Goal: Transaction & Acquisition: Purchase product/service

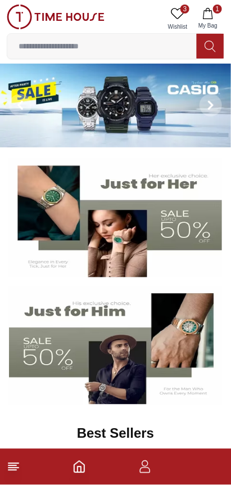
click at [168, 210] on img at bounding box center [115, 218] width 213 height 119
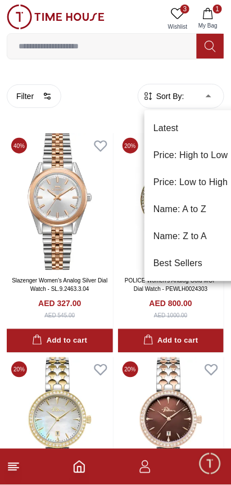
click at [178, 264] on li "Best Sellers" at bounding box center [191, 263] width 93 height 27
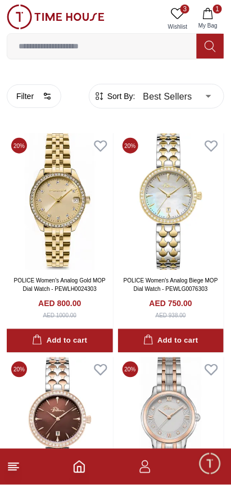
click at [134, 98] on span "Sort By:" at bounding box center [120, 96] width 30 height 11
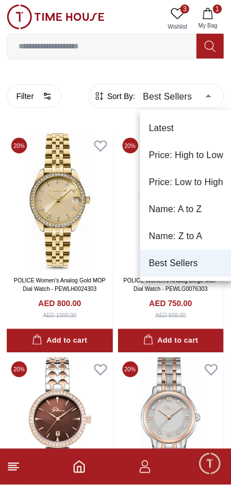
click at [158, 129] on li "Latest" at bounding box center [186, 128] width 93 height 27
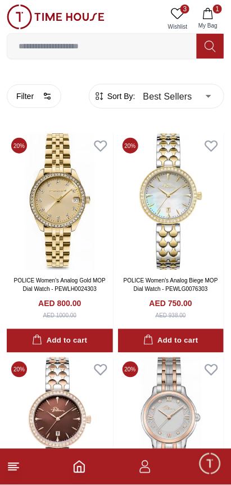
type input "*"
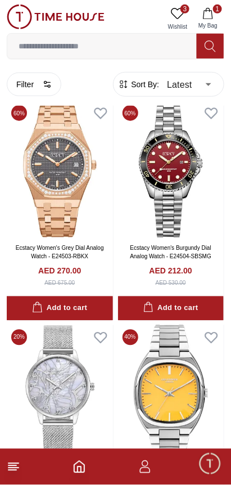
scroll to position [1154, 0]
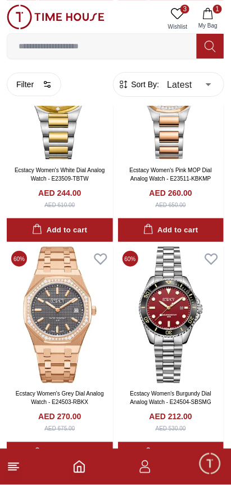
scroll to position [1006, 0]
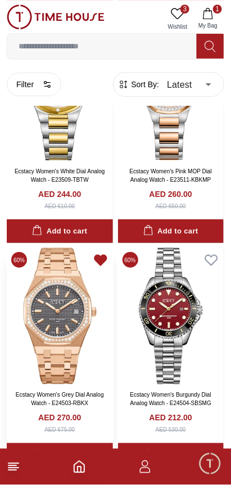
click at [101, 255] on icon at bounding box center [101, 260] width 12 height 10
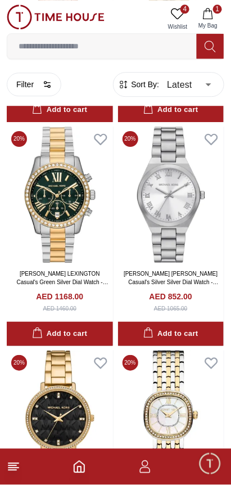
scroll to position [3595, 0]
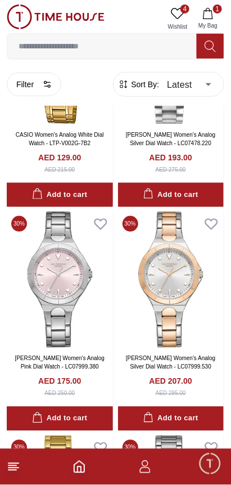
scroll to position [6133, 0]
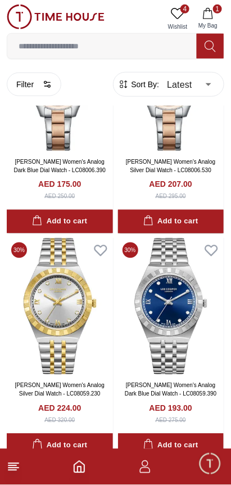
scroll to position [8188, 0]
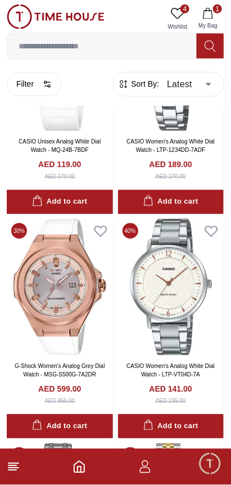
scroll to position [10536, 0]
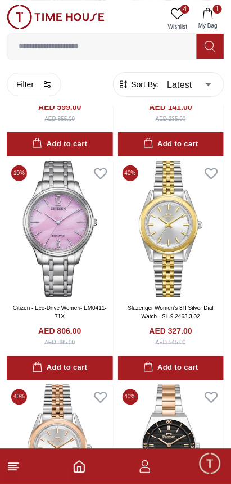
scroll to position [10720, 0]
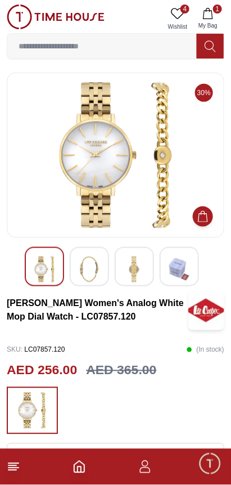
click at [97, 267] on img at bounding box center [89, 270] width 20 height 26
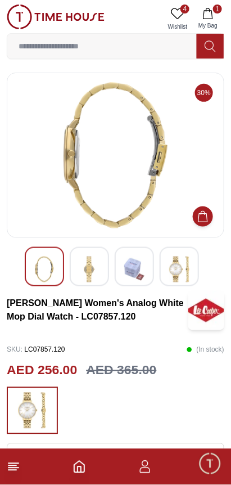
click at [138, 270] on img at bounding box center [134, 270] width 20 height 26
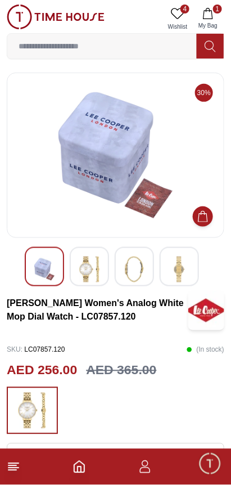
click at [95, 270] on img at bounding box center [89, 270] width 20 height 26
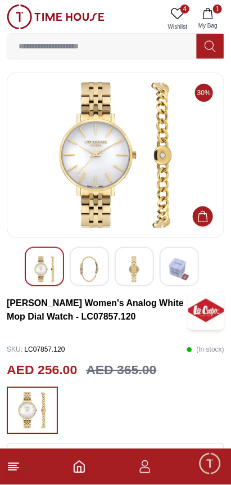
click at [136, 273] on img at bounding box center [134, 270] width 20 height 26
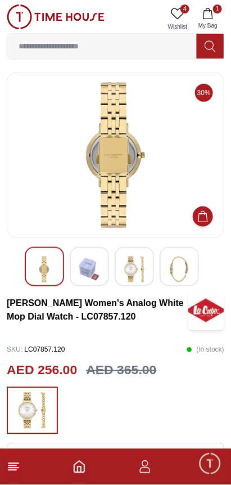
click at [104, 275] on div at bounding box center [89, 266] width 39 height 39
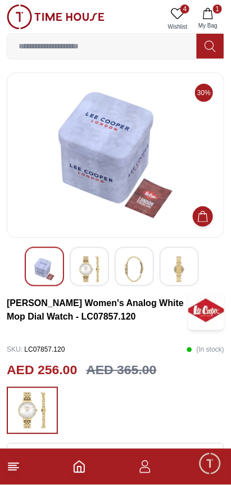
click at [136, 270] on img at bounding box center [134, 270] width 20 height 26
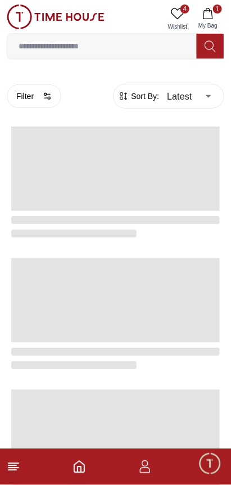
scroll to position [1784, 0]
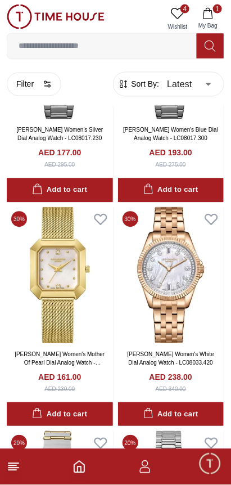
scroll to position [3800, 0]
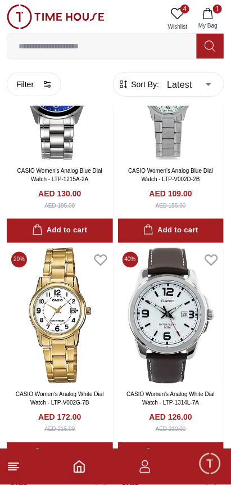
scroll to position [5164, 0]
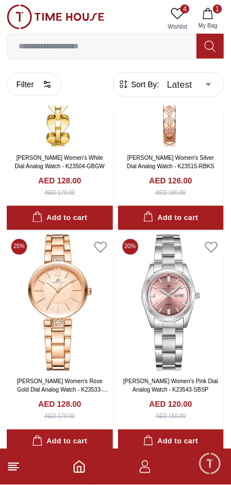
scroll to position [12506, 0]
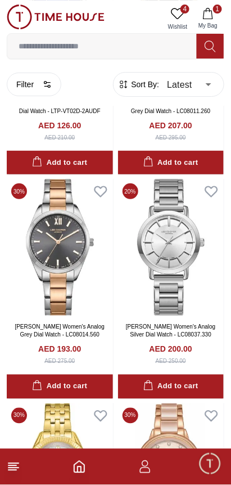
scroll to position [14632, 0]
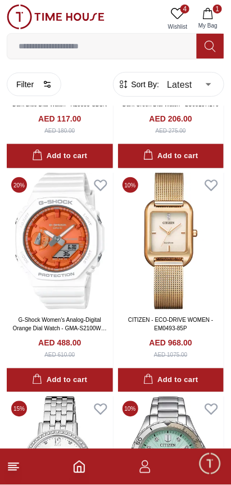
scroll to position [16969, 0]
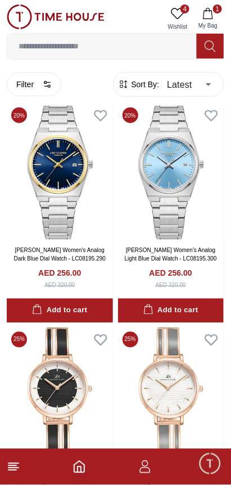
scroll to position [21235, 0]
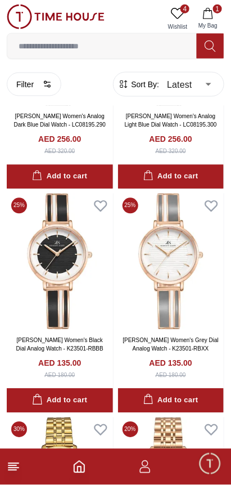
scroll to position [21266, 0]
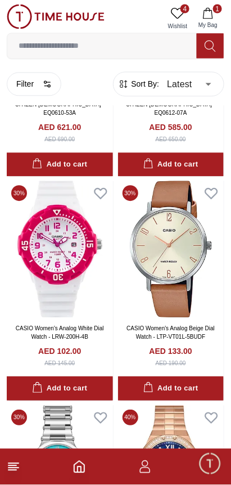
scroll to position [23480, 0]
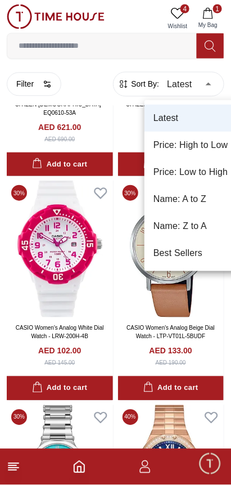
click at [159, 258] on li "Best Sellers" at bounding box center [191, 253] width 93 height 27
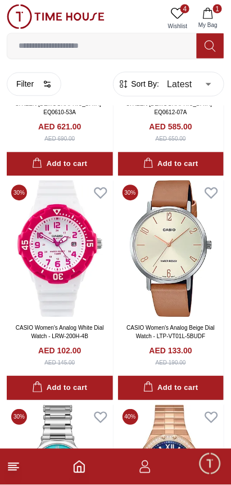
type input "*"
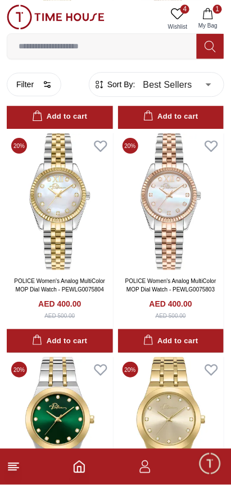
scroll to position [896, 0]
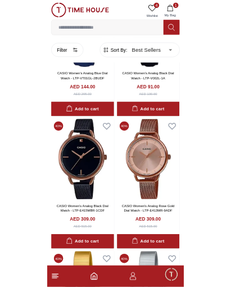
scroll to position [3743, 0]
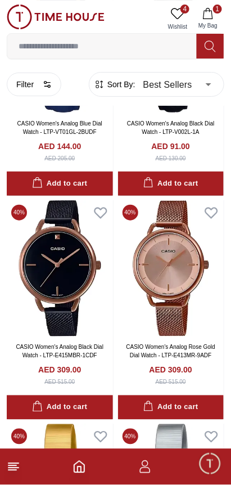
click at [47, 54] on input at bounding box center [102, 46] width 190 height 23
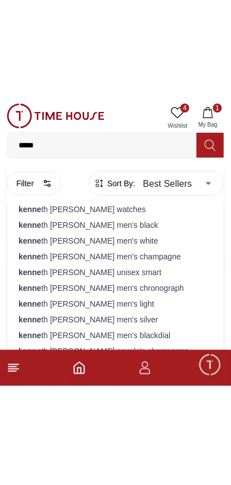
scroll to position [3778, 0]
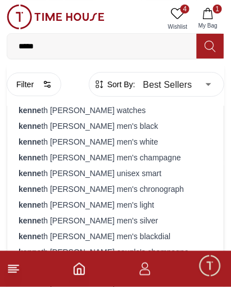
type input "*****"
click at [32, 263] on strong "kenne" at bounding box center [30, 267] width 23 height 9
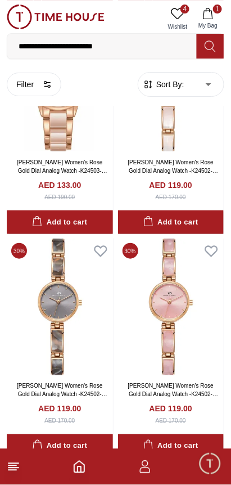
type input "*"
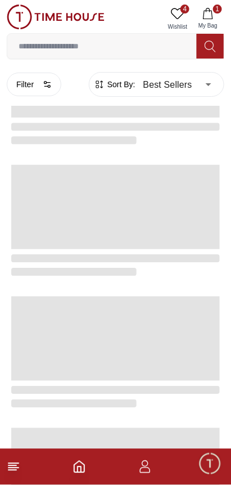
scroll to position [1810, 0]
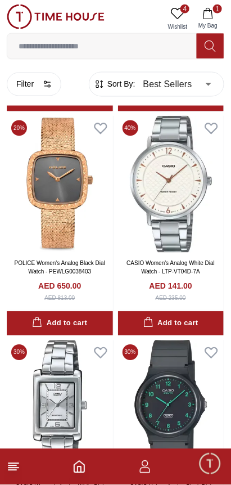
click at [207, 14] on icon "button" at bounding box center [208, 13] width 11 height 11
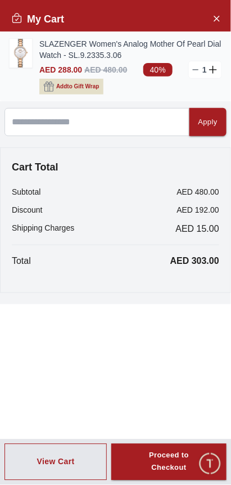
click at [53, 82] on icon "button" at bounding box center [49, 87] width 10 height 10
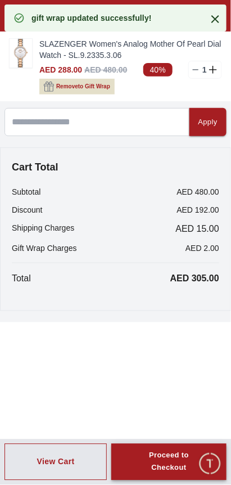
click at [167, 470] on div "Proceed to Checkout" at bounding box center [169, 463] width 75 height 26
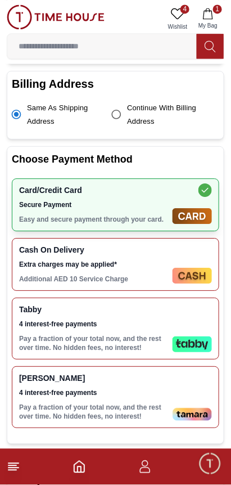
scroll to position [311, 0]
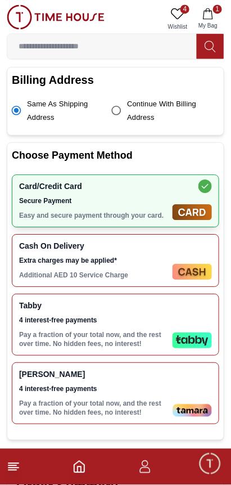
click at [184, 362] on div "Tamara 4 interest-free payments Pay a fraction of your total now, and the rest …" at bounding box center [116, 393] width 208 height 62
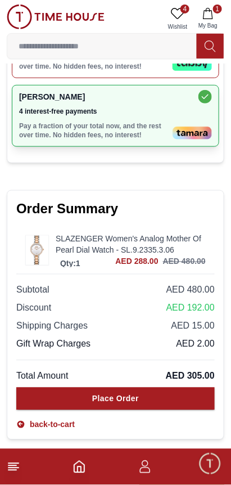
scroll to position [589, 0]
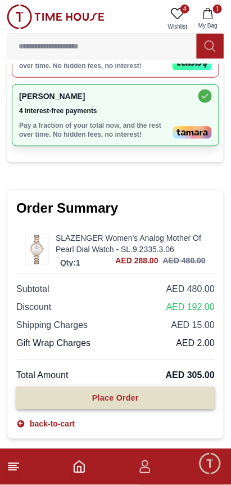
click at [172, 387] on button "Place Order" at bounding box center [115, 398] width 199 height 23
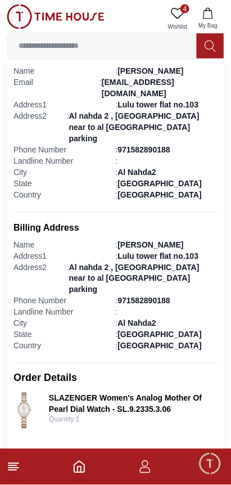
scroll to position [243, 0]
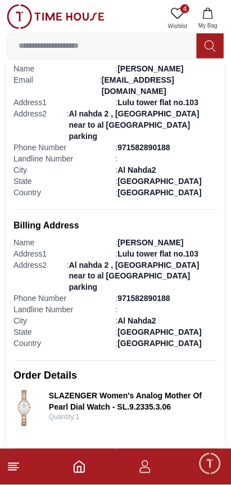
click at [98, 449] on link "Track Order" at bounding box center [64, 461] width 100 height 24
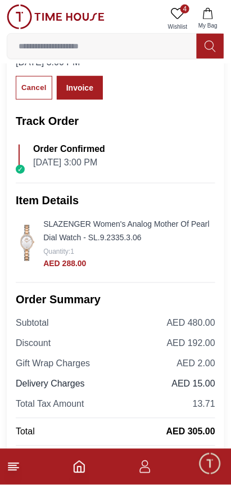
scroll to position [69, 0]
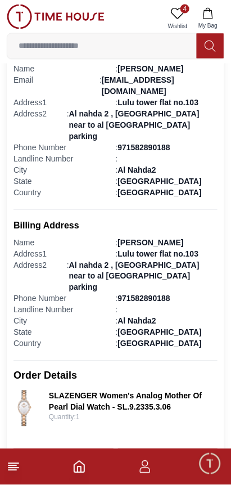
scroll to position [235, 0]
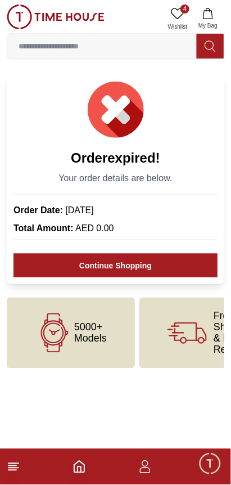
click at [181, 16] on icon at bounding box center [178, 14] width 14 height 14
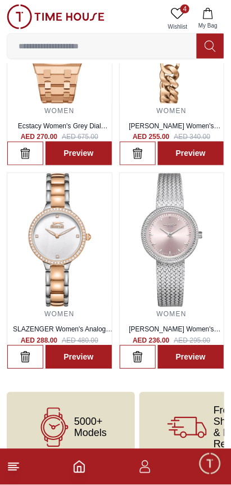
scroll to position [138, 0]
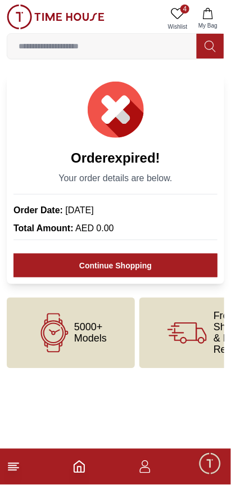
scroll to position [0, 7]
click at [80, 470] on icon "Home" at bounding box center [80, 467] width 14 height 14
click at [84, 465] on icon "Home" at bounding box center [80, 467] width 14 height 14
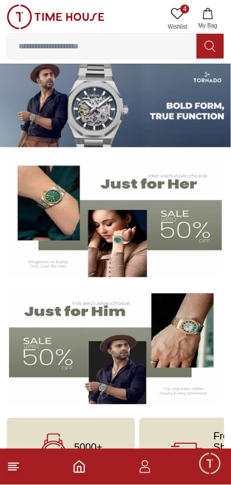
click at [84, 464] on icon "Home" at bounding box center [80, 467] width 14 height 14
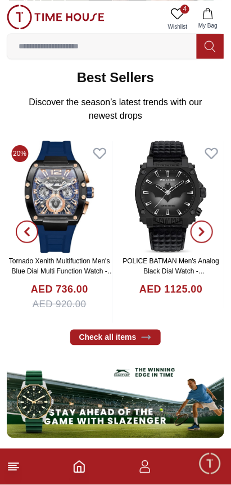
scroll to position [358, 0]
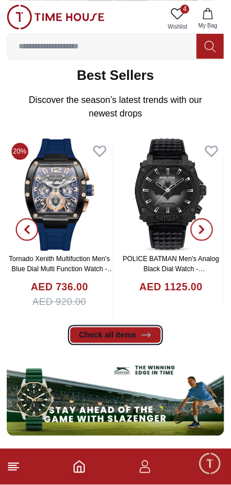
click at [141, 330] on icon at bounding box center [146, 335] width 11 height 11
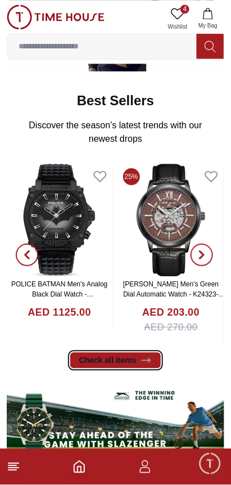
scroll to position [335, 0]
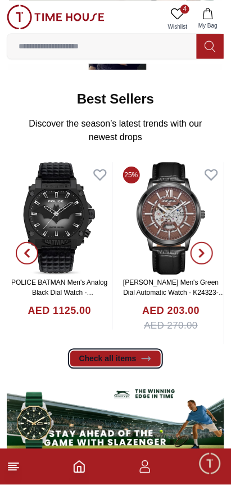
click at [145, 353] on icon at bounding box center [146, 358] width 11 height 11
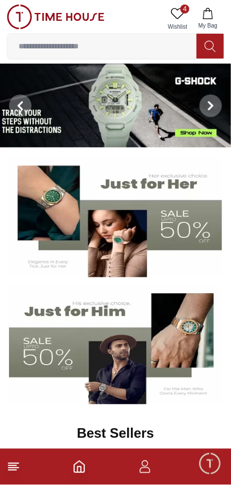
click at [139, 334] on img at bounding box center [115, 345] width 213 height 119
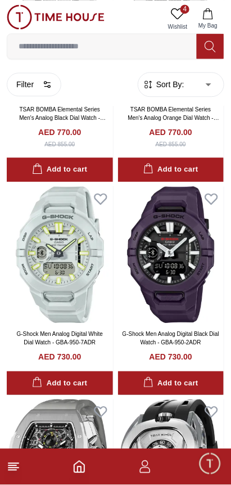
scroll to position [849, 0]
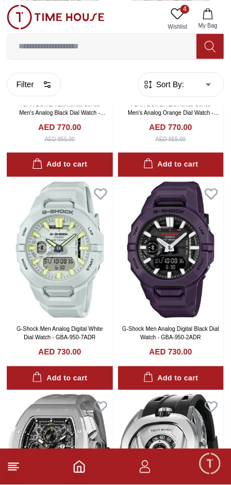
click at [200, 469] on span "Minimize live chat window" at bounding box center [210, 463] width 33 height 33
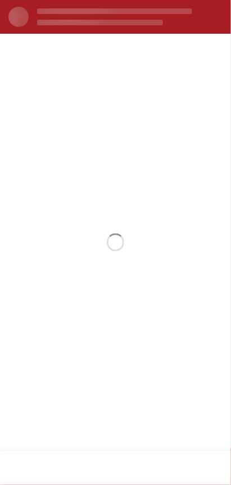
scroll to position [0, 0]
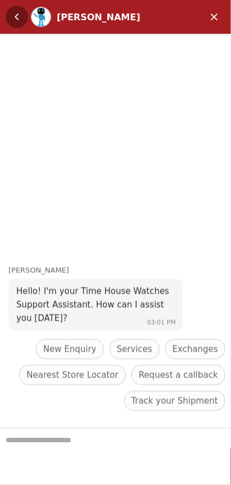
click at [12, 12] on em "Back" at bounding box center [17, 17] width 23 height 23
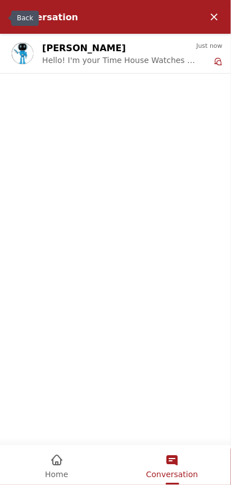
click at [61, 462] on em "Home" at bounding box center [57, 461] width 14 height 14
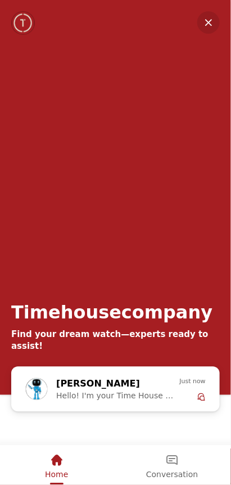
click at [16, 30] on img "Company logo" at bounding box center [23, 23] width 22 height 23
click at [205, 19] on em "Minimize" at bounding box center [209, 22] width 23 height 23
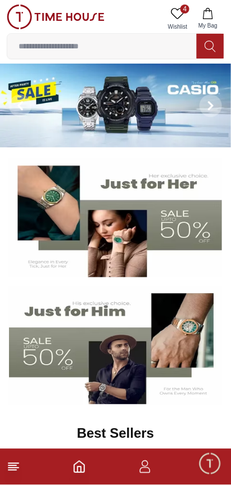
click at [146, 464] on icon "button" at bounding box center [145, 467] width 14 height 14
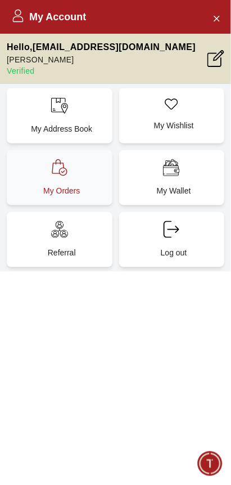
click at [63, 161] on icon at bounding box center [59, 167] width 17 height 17
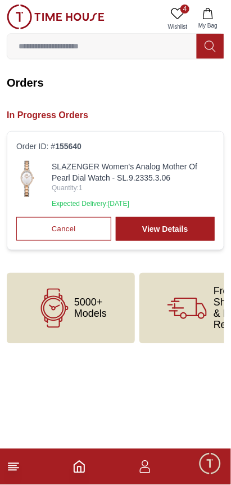
click at [61, 161] on link "SLAZENGER Women's Analog Mother Of Pearl Dial Watch - SL.9.2335.3.06" at bounding box center [133, 172] width 163 height 23
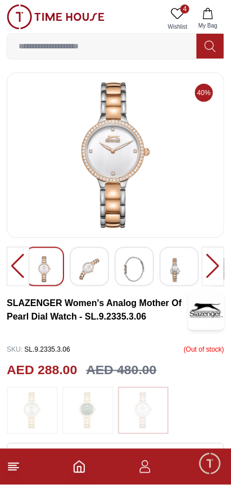
click at [216, 265] on div at bounding box center [213, 266] width 23 height 39
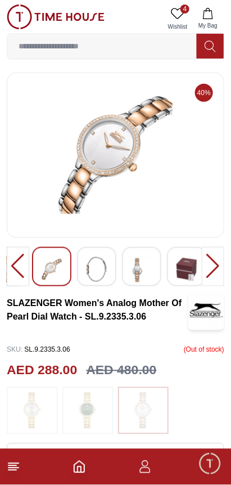
click at [217, 261] on div at bounding box center [213, 266] width 23 height 39
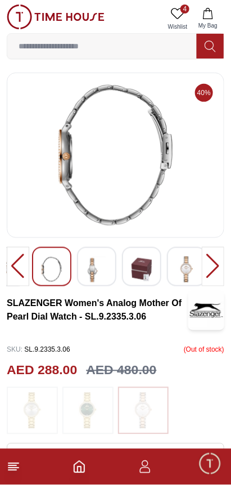
click at [212, 264] on div at bounding box center [213, 266] width 23 height 39
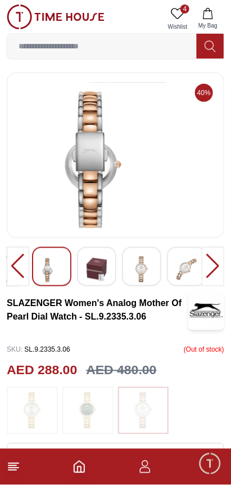
click at [213, 263] on div at bounding box center [213, 266] width 23 height 39
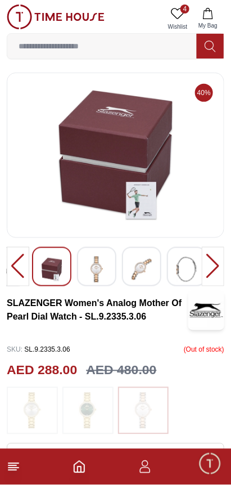
click at [212, 264] on div at bounding box center [213, 266] width 23 height 39
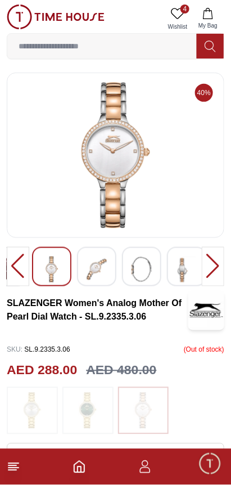
click at [212, 264] on div at bounding box center [213, 266] width 23 height 39
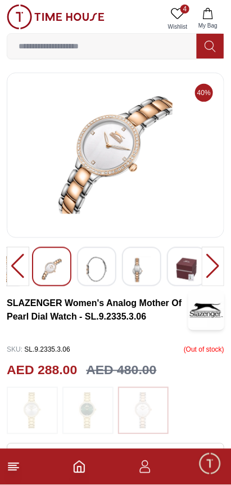
click at [212, 263] on div at bounding box center [213, 266] width 23 height 39
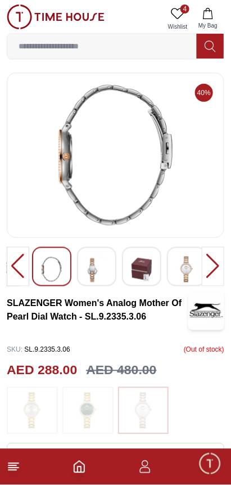
click at [209, 266] on div at bounding box center [213, 266] width 23 height 39
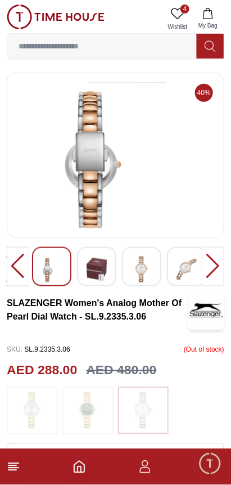
click at [210, 266] on div at bounding box center [213, 266] width 23 height 39
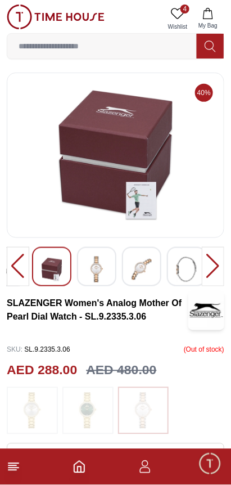
click at [210, 266] on div at bounding box center [213, 266] width 23 height 39
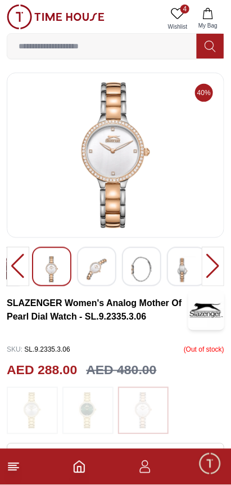
click at [212, 266] on div at bounding box center [213, 266] width 23 height 39
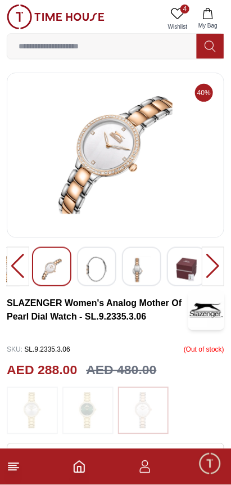
click at [209, 270] on div at bounding box center [213, 266] width 23 height 39
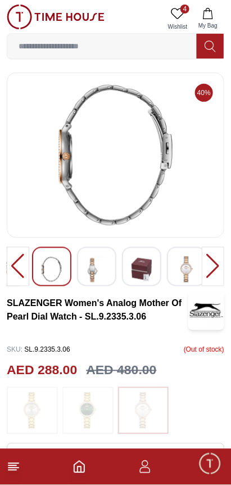
click at [209, 270] on div at bounding box center [213, 266] width 23 height 39
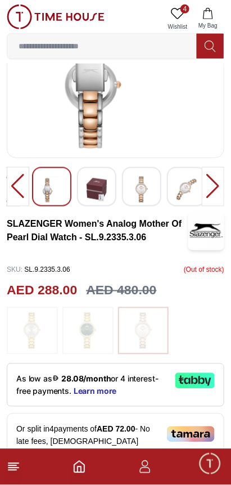
scroll to position [80, 0]
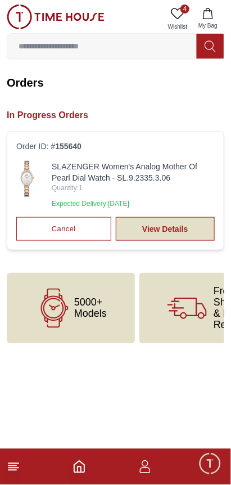
click at [192, 217] on link "View Details" at bounding box center [165, 229] width 99 height 24
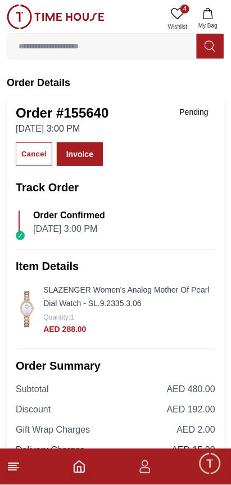
click at [207, 472] on span "Minimize live chat window" at bounding box center [210, 463] width 33 height 33
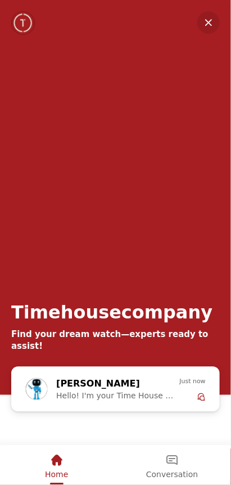
scroll to position [97, 0]
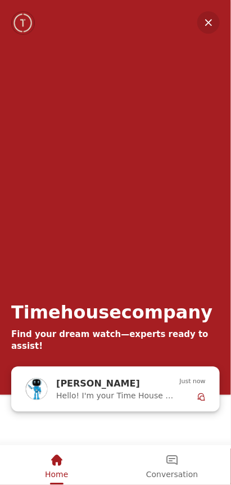
click at [161, 397] on span "Hello! I'm your Time House Watches Support Assistant. How can I assist you toda…" at bounding box center [117, 396] width 123 height 9
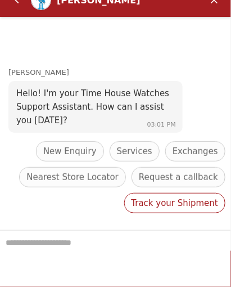
click at [204, 207] on span "Track your Shipment" at bounding box center [175, 204] width 87 height 14
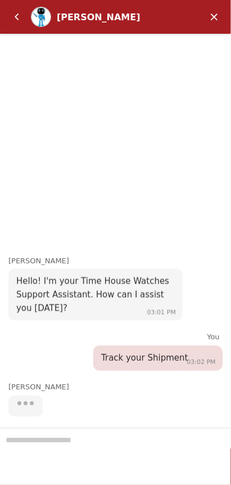
click at [55, 447] on div at bounding box center [115, 456] width 231 height 57
click at [46, 439] on div at bounding box center [115, 456] width 231 height 57
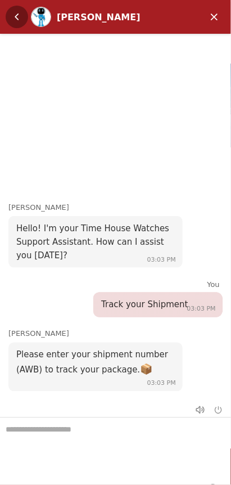
click at [14, 7] on em "Back" at bounding box center [17, 17] width 23 height 23
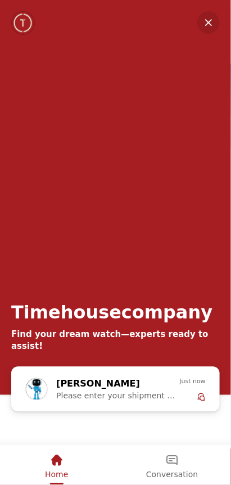
click at [52, 474] on span "Home" at bounding box center [56, 474] width 23 height 9
click at [207, 20] on em "Minimize" at bounding box center [209, 22] width 23 height 23
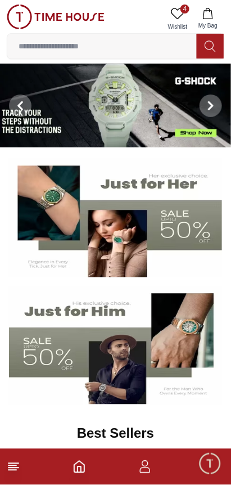
click at [144, 469] on icon "button" at bounding box center [145, 467] width 14 height 14
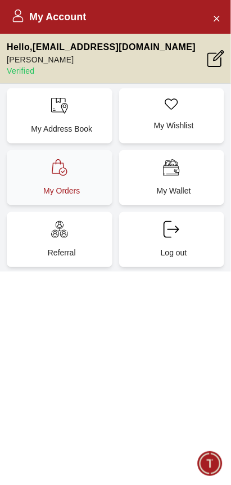
click at [93, 185] on p "My Orders" at bounding box center [62, 190] width 92 height 11
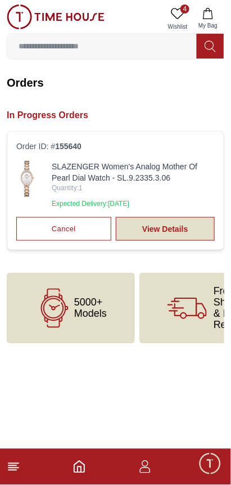
click at [161, 217] on link "View Details" at bounding box center [165, 229] width 99 height 24
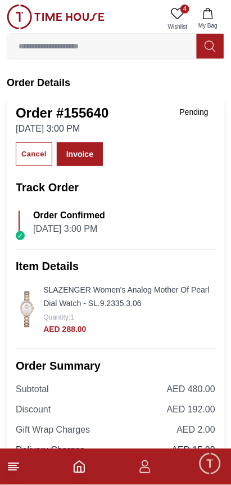
click at [147, 465] on icon "button" at bounding box center [145, 467] width 14 height 14
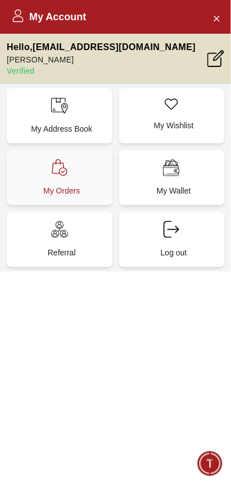
click at [53, 185] on p "My Orders" at bounding box center [62, 190] width 92 height 11
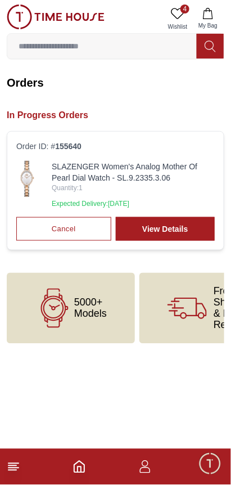
click at [205, 466] on span "Minimize live chat window" at bounding box center [210, 463] width 33 height 33
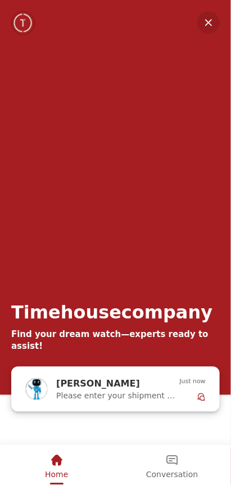
click at [140, 394] on span "Please enter your shipment number (AWB) to track your package. 📦" at bounding box center [117, 396] width 123 height 9
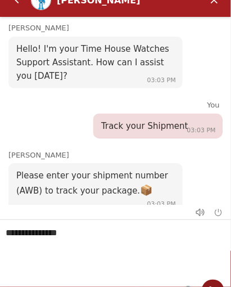
type textarea "**********"
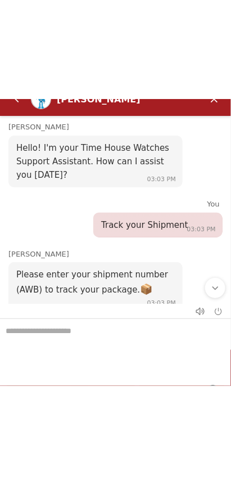
scroll to position [18, 0]
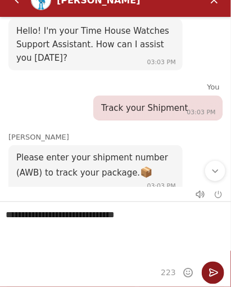
type textarea "**********"
click at [216, 277] on em "Send" at bounding box center [213, 273] width 23 height 23
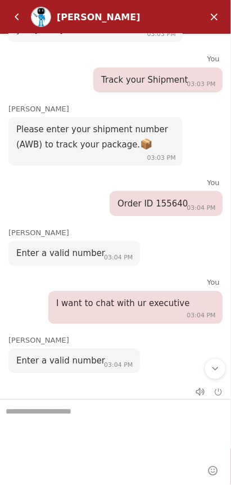
scroll to position [0, 0]
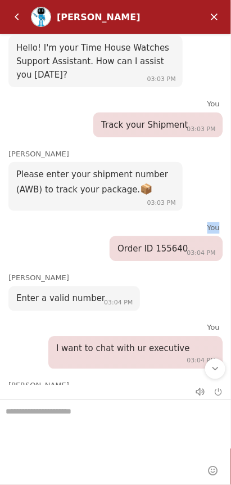
scroll to position [15, 0]
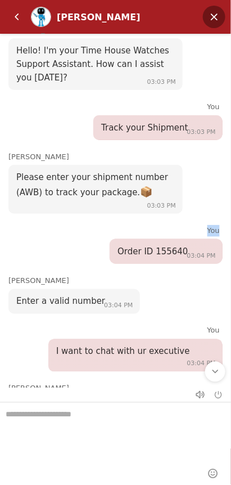
click at [214, 14] on em "Minimize" at bounding box center [214, 17] width 23 height 23
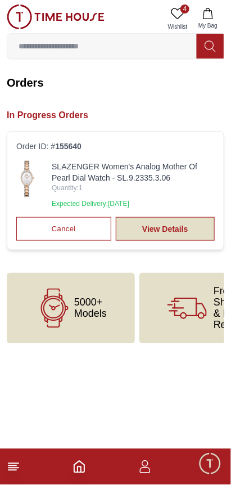
click at [179, 217] on link "View Details" at bounding box center [165, 229] width 99 height 24
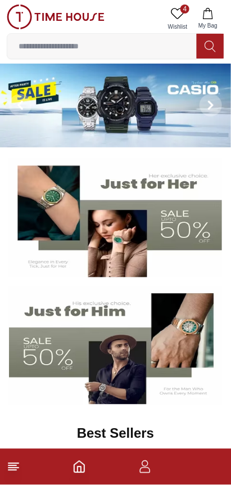
click at [149, 472] on icon "button" at bounding box center [145, 467] width 14 height 14
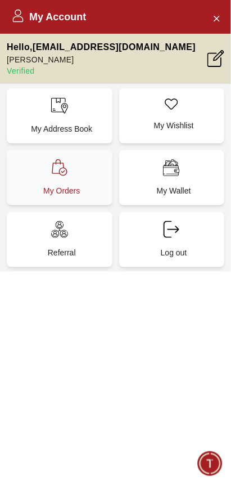
click at [84, 169] on div "My Orders" at bounding box center [60, 177] width 106 height 55
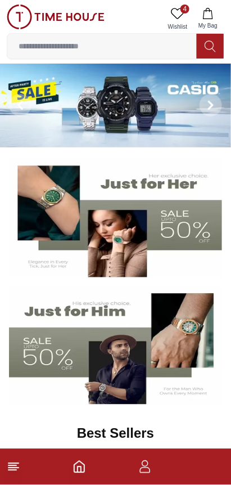
click at [150, 465] on icon "button" at bounding box center [145, 467] width 14 height 14
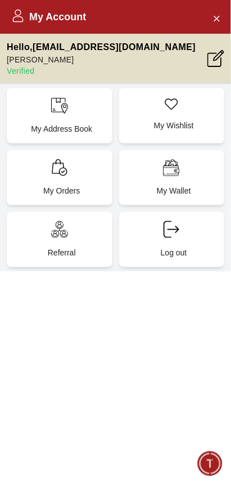
click at [213, 454] on span "Minimize live chat window" at bounding box center [210, 463] width 33 height 33
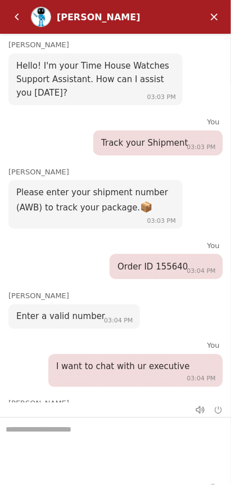
click at [114, 455] on textarea "We are here to help you" at bounding box center [115, 446] width 231 height 56
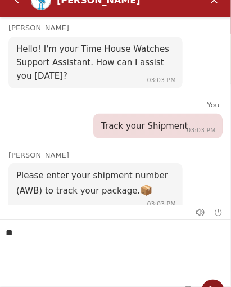
scroll to position [18, 0]
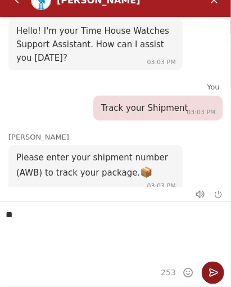
type textarea "**"
click at [217, 271] on em "Send" at bounding box center [213, 273] width 23 height 23
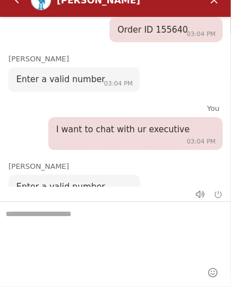
scroll to position [198, 0]
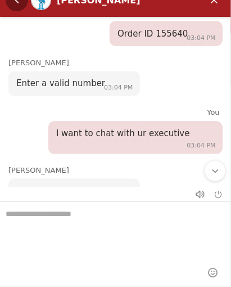
click at [20, 8] on em "Back" at bounding box center [17, 0] width 23 height 23
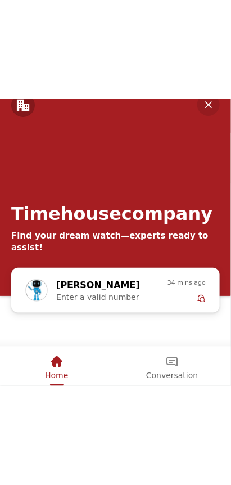
scroll to position [0, 0]
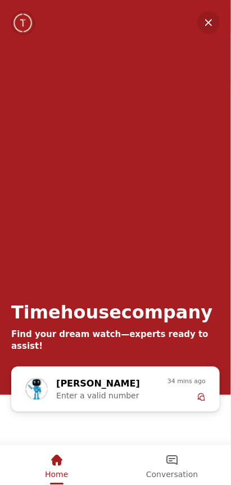
click at [177, 454] on div "Conversation" at bounding box center [172, 465] width 52 height 38
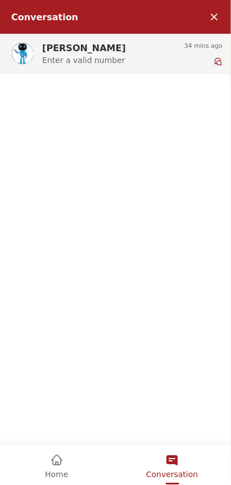
click at [89, 56] on span "Enter a valid number" at bounding box center [113, 60] width 142 height 9
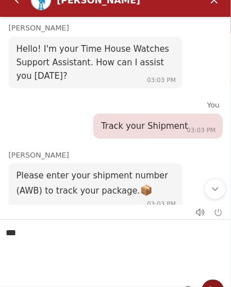
scroll to position [18, 0]
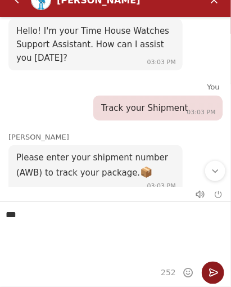
type textarea "***"
click at [207, 279] on em "Send" at bounding box center [213, 273] width 23 height 23
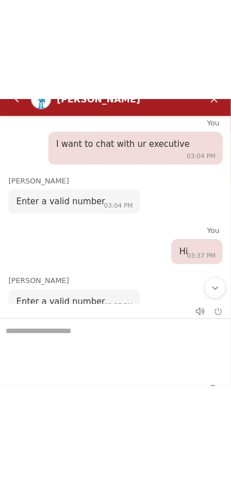
scroll to position [335, 0]
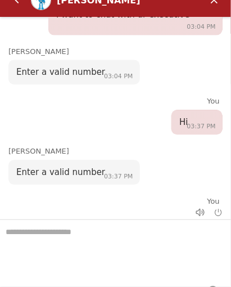
click at [11, 12] on header "Zoe" at bounding box center [115, 1] width 231 height 34
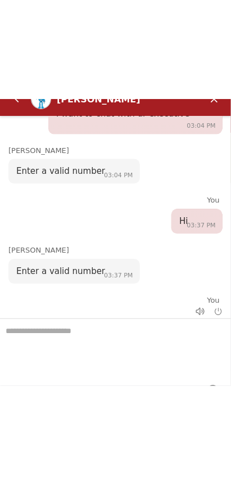
scroll to position [154, 0]
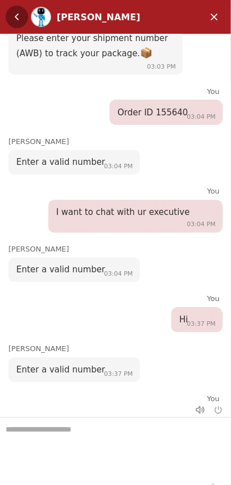
click at [17, 16] on em "Back" at bounding box center [17, 17] width 23 height 23
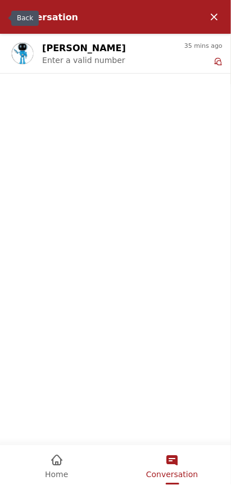
click at [54, 473] on span "Home" at bounding box center [56, 474] width 23 height 9
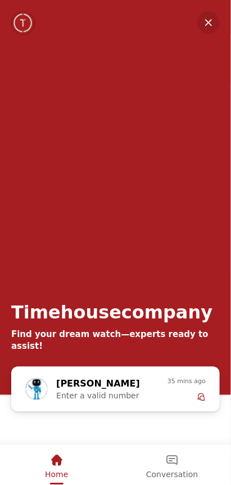
click at [209, 24] on em "Minimize" at bounding box center [209, 22] width 23 height 23
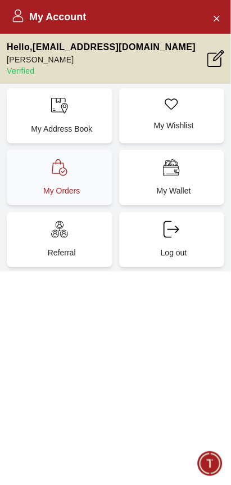
click at [44, 185] on p "My Orders" at bounding box center [62, 190] width 92 height 11
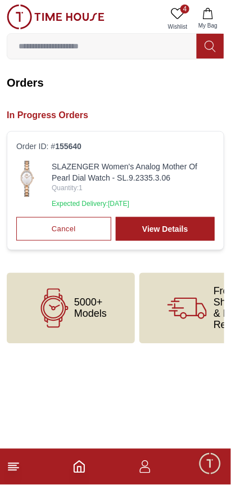
click at [23, 172] on img at bounding box center [27, 179] width 22 height 36
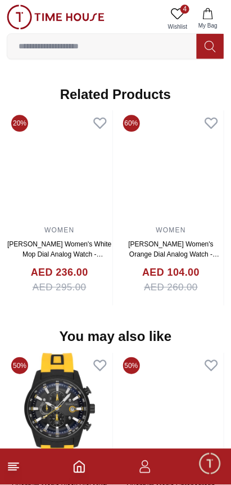
scroll to position [889, 0]
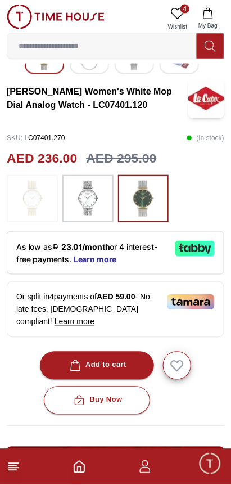
scroll to position [212, 0]
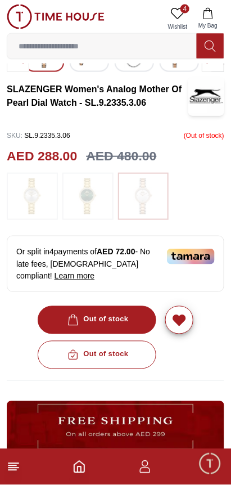
scroll to position [212, 0]
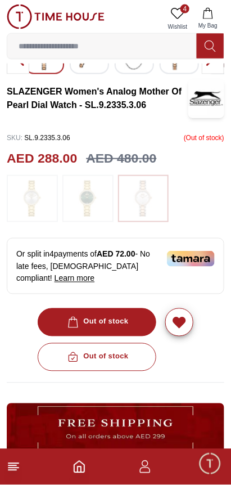
click at [146, 461] on icon "button" at bounding box center [145, 464] width 6 height 6
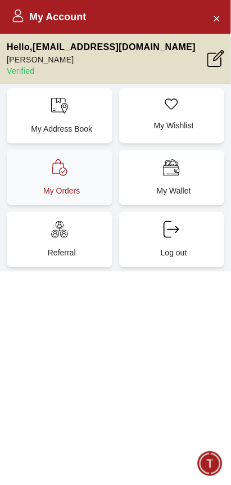
click at [24, 185] on p "My Orders" at bounding box center [62, 190] width 92 height 11
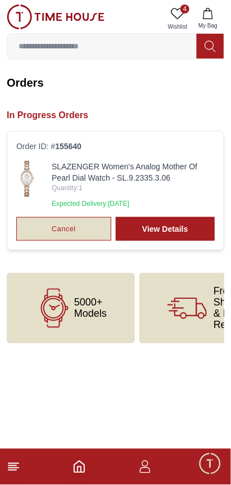
click at [33, 217] on button "Cancel" at bounding box center [63, 229] width 95 height 24
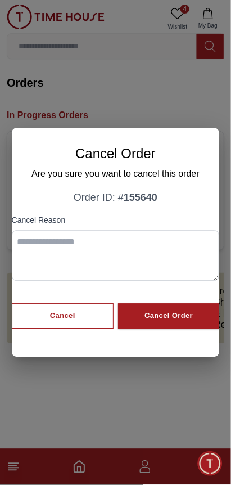
click at [29, 244] on textarea at bounding box center [116, 256] width 208 height 51
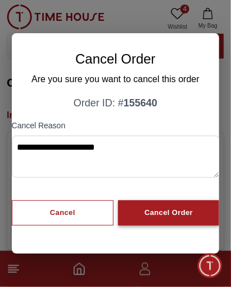
type textarea "**********"
click at [142, 205] on button "Cancel Order" at bounding box center [168, 212] width 101 height 25
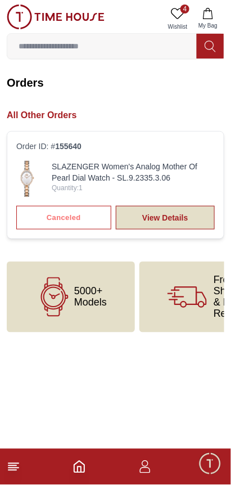
click at [137, 214] on link "View Details" at bounding box center [165, 218] width 99 height 24
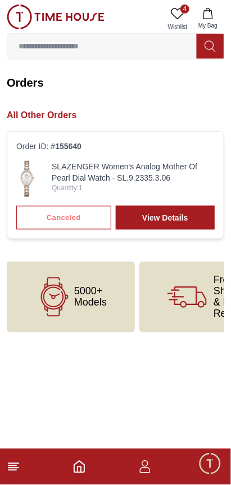
click at [24, 183] on img at bounding box center [27, 179] width 22 height 36
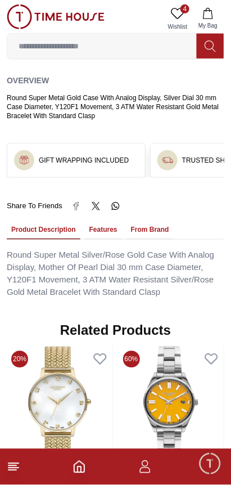
scroll to position [653, 0]
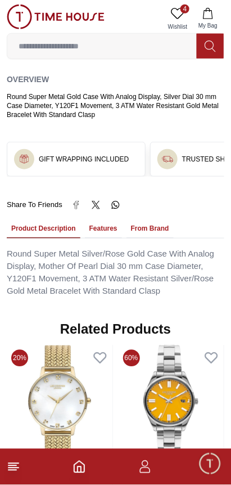
click at [85, 219] on button "Features" at bounding box center [103, 228] width 37 height 19
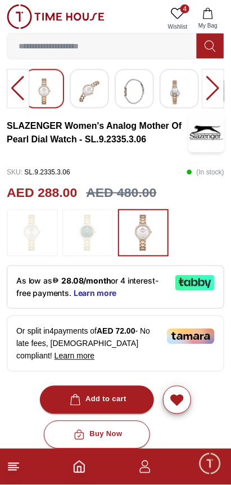
scroll to position [0, 0]
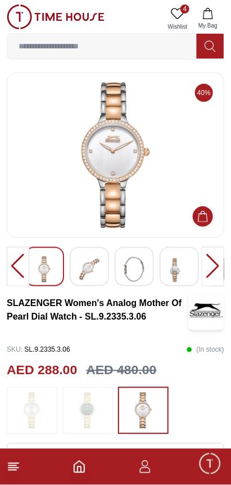
click at [150, 464] on icon "button" at bounding box center [145, 467] width 14 height 14
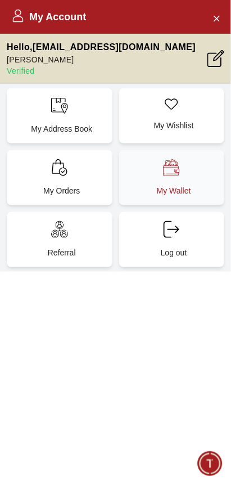
click at [153, 185] on p "My Wallet" at bounding box center [174, 190] width 92 height 11
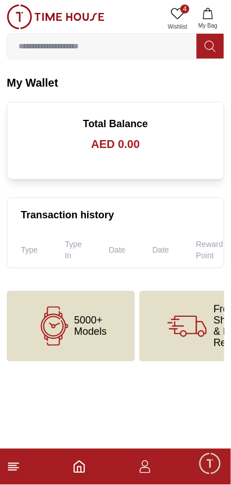
click at [208, 459] on span "Minimize live chat window" at bounding box center [210, 463] width 33 height 33
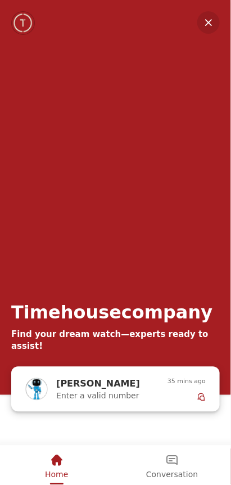
click at [168, 384] on div "Zoe Enter a valid number" at bounding box center [111, 389] width 111 height 25
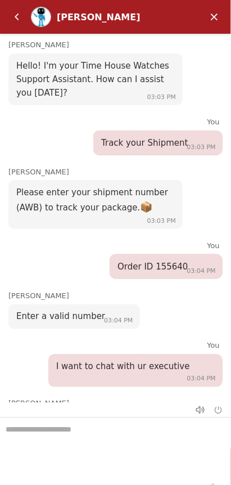
scroll to position [146, 0]
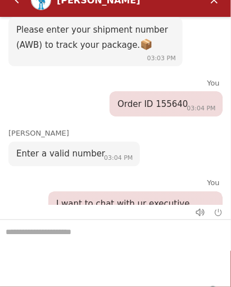
click at [23, 235] on textarea "We are here to help you" at bounding box center [115, 249] width 231 height 56
click at [216, 213] on em "End chat" at bounding box center [218, 213] width 8 height 8
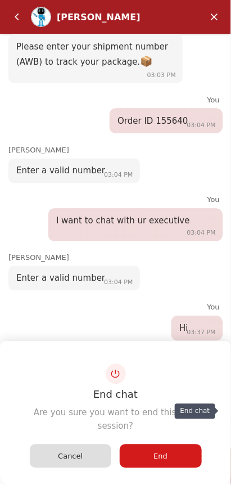
click at [178, 454] on div "End" at bounding box center [161, 457] width 82 height 24
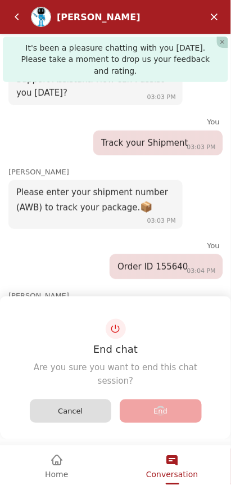
scroll to position [226, 0]
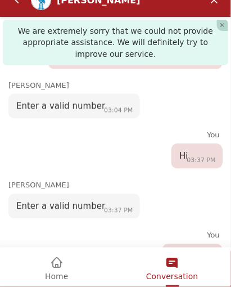
scroll to position [483, 0]
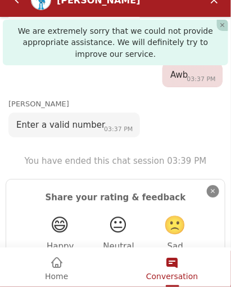
click at [209, 186] on em "Close" at bounding box center [213, 192] width 12 height 12
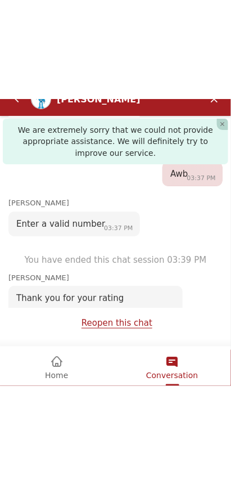
scroll to position [270, 0]
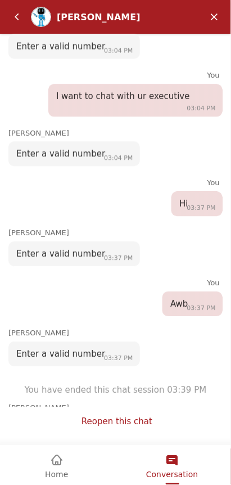
click at [133, 424] on link "Reopen this chat" at bounding box center [117, 422] width 71 height 11
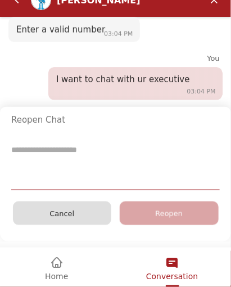
scroll to position [451, 0]
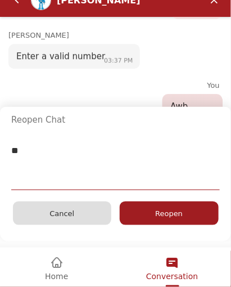
type textarea "**"
click at [191, 212] on div "Reopen" at bounding box center [169, 214] width 99 height 24
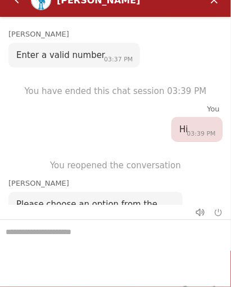
scroll to position [581, 0]
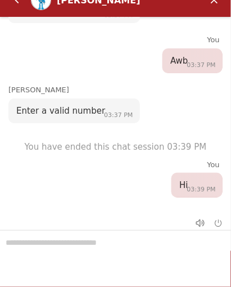
scroll to position [677, 0]
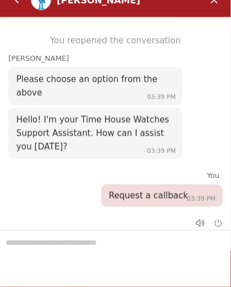
type input "*****"
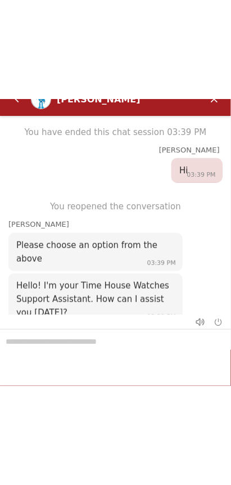
scroll to position [792, 0]
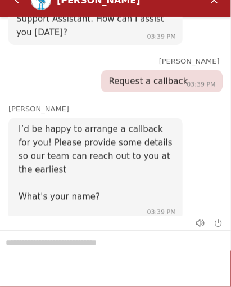
type input "*********"
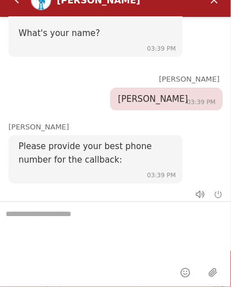
scroll to position [58, 0]
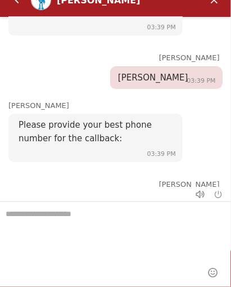
scroll to position [100, 0]
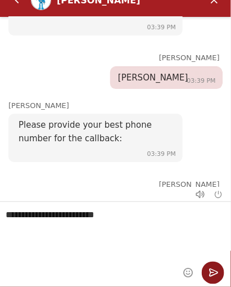
type textarea "**********"
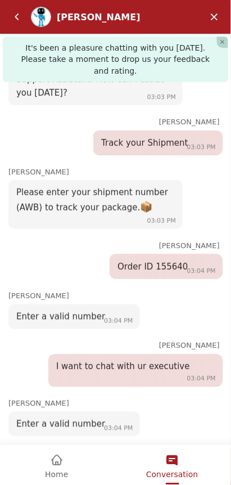
scroll to position [985, 0]
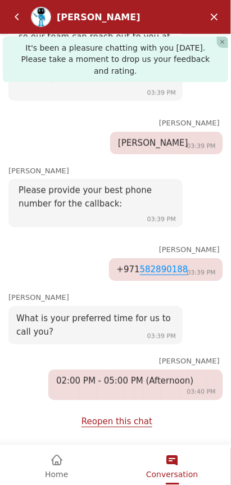
scroll to position [928, 0]
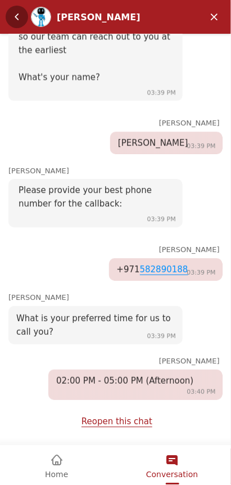
click at [24, 18] on em "Back" at bounding box center [17, 17] width 23 height 23
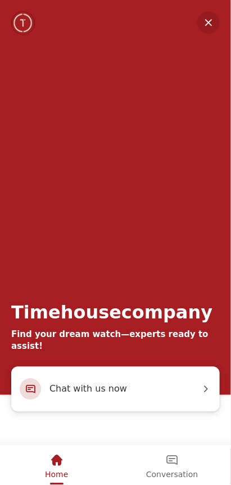
click at [207, 24] on em "Minimize" at bounding box center [209, 22] width 23 height 23
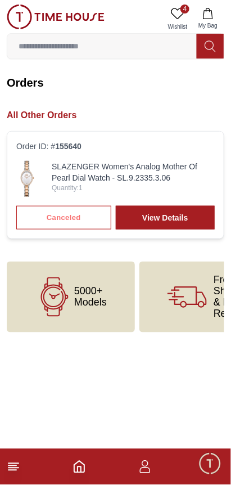
click at [20, 176] on img at bounding box center [27, 179] width 22 height 36
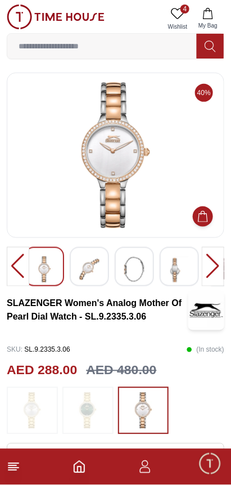
click at [10, 261] on div at bounding box center [18, 266] width 23 height 39
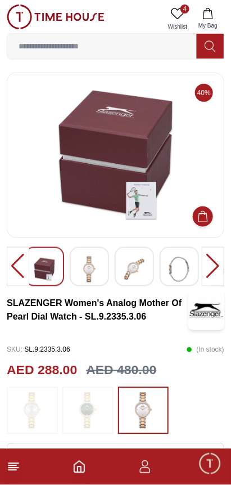
click at [142, 470] on icon "button" at bounding box center [145, 467] width 14 height 14
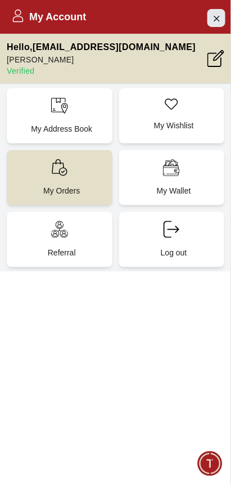
click at [219, 24] on icon "Close Account" at bounding box center [216, 18] width 9 height 14
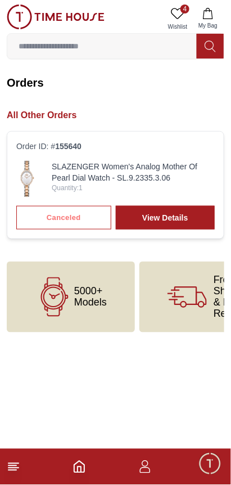
click at [223, 95] on section "Orders All Other Orders Order ID: # 155640 SLAZENGER Women's Analog Mother Of P…" at bounding box center [115, 157] width 231 height 164
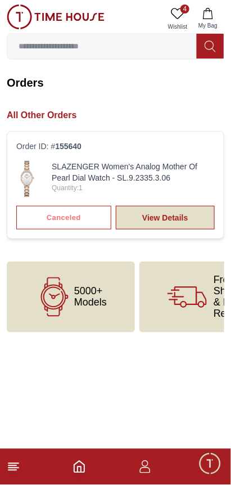
click at [178, 206] on link "View Details" at bounding box center [165, 218] width 99 height 24
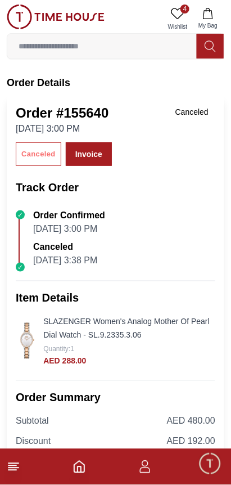
click at [207, 469] on span "Minimize live chat window" at bounding box center [210, 463] width 33 height 33
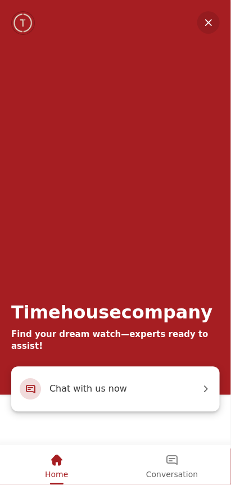
click at [199, 393] on span "Chat with us now" at bounding box center [125, 389] width 151 height 15
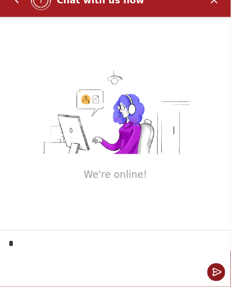
type textarea "**"
click at [218, 276] on em "Send" at bounding box center [217, 273] width 18 height 18
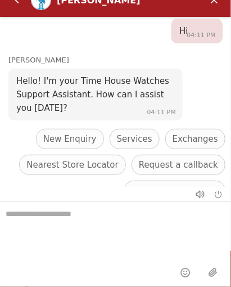
scroll to position [69, 0]
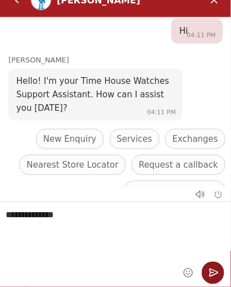
type textarea "**********"
click at [221, 270] on em "Send" at bounding box center [213, 273] width 23 height 23
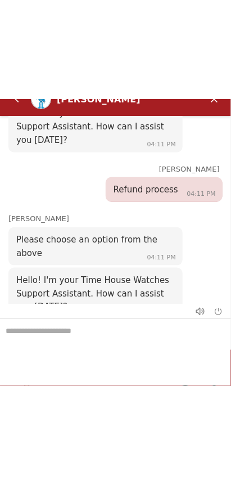
scroll to position [120, 0]
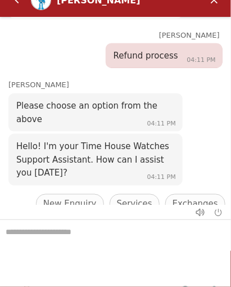
click at [203, 224] on span "Request a callback" at bounding box center [178, 231] width 79 height 14
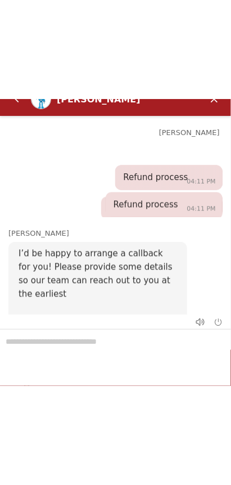
scroll to position [175, 0]
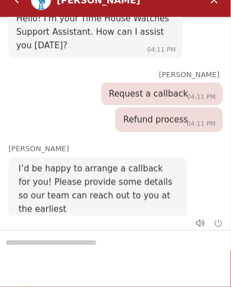
click at [163, 274] on span "Submit" at bounding box center [151, 278] width 28 height 9
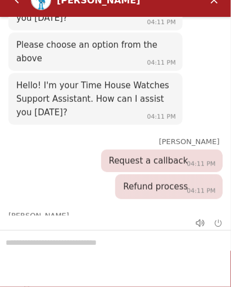
scroll to position [289, 0]
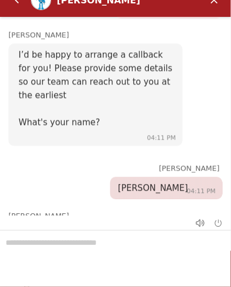
click at [169, 287] on div "Submit" at bounding box center [157, 291] width 40 height 9
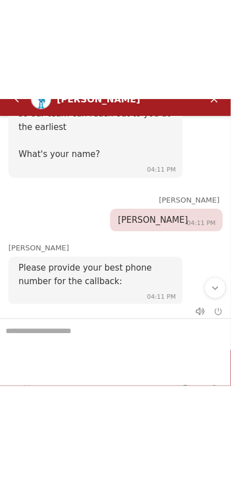
scroll to position [435, 0]
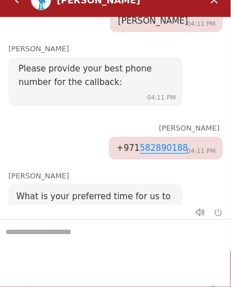
scroll to position [18, 0]
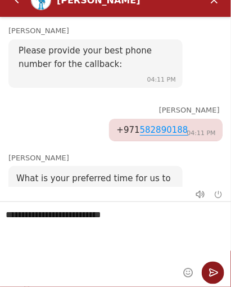
type textarea "**********"
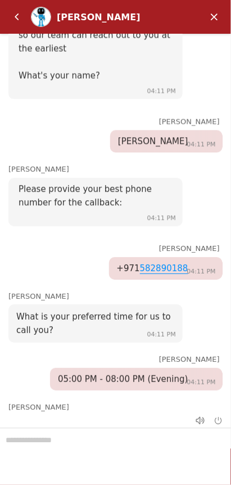
click at [171, 369] on div "Adhil Hi 04:11 PM Zoe Hello! I'm your Time House Watches Support Assistant. How…" at bounding box center [115, 224] width 231 height 380
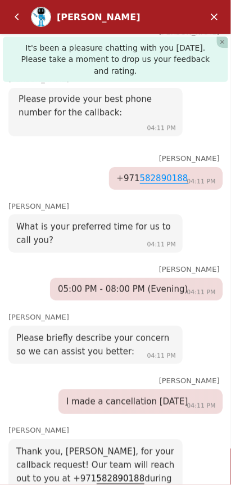
scroll to position [240, 0]
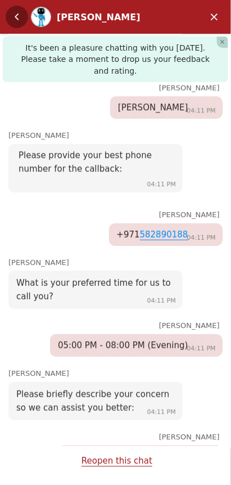
click at [24, 23] on em "Back" at bounding box center [17, 17] width 23 height 23
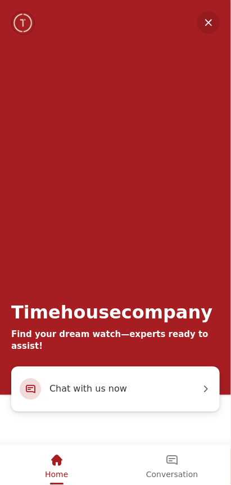
click at [206, 22] on em "Minimize" at bounding box center [209, 22] width 23 height 23
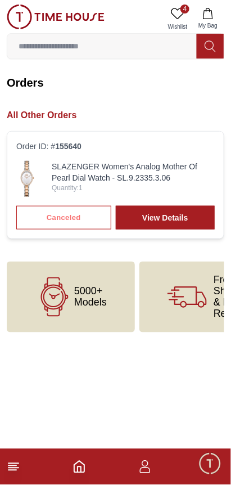
click at [20, 471] on icon at bounding box center [14, 467] width 14 height 14
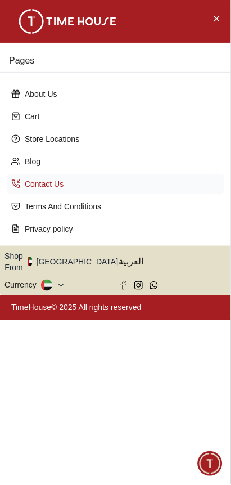
click at [19, 179] on icon at bounding box center [15, 183] width 9 height 9
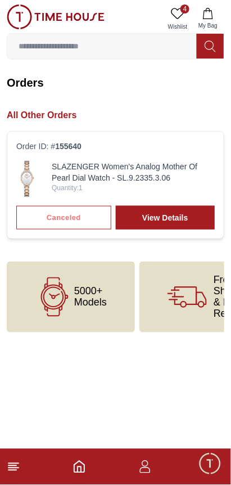
click at [16, 468] on line at bounding box center [13, 468] width 10 height 0
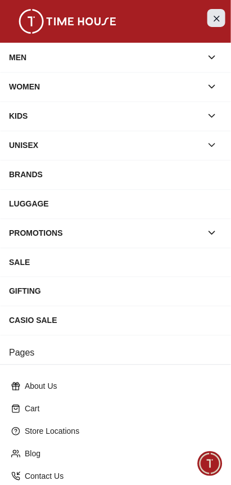
click at [223, 17] on button "Close Menu" at bounding box center [217, 18] width 18 height 18
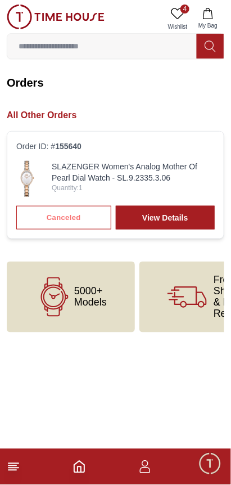
click at [15, 468] on line at bounding box center [13, 468] width 10 height 0
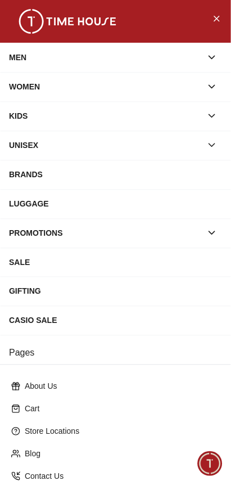
scroll to position [83, 0]
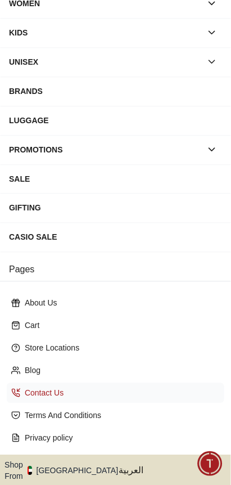
click at [48, 388] on p "Contact Us" at bounding box center [120, 393] width 191 height 11
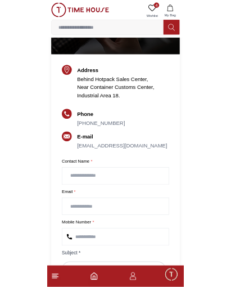
scroll to position [141, 0]
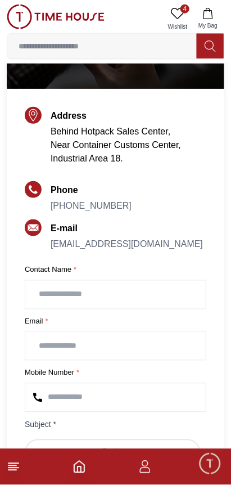
click at [52, 281] on input "text" at bounding box center [115, 295] width 181 height 28
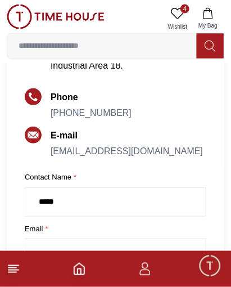
scroll to position [245, 0]
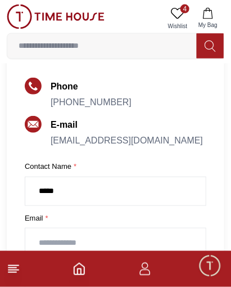
type input "*****"
click at [47, 228] on input "email" at bounding box center [115, 242] width 181 height 28
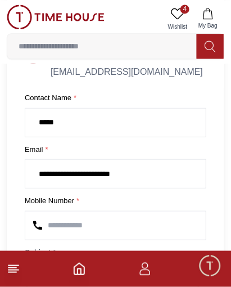
scroll to position [316, 0]
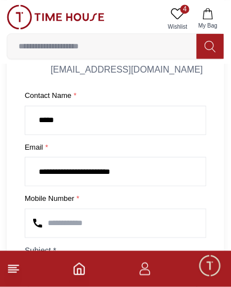
type input "**********"
click at [58, 209] on input "number" at bounding box center [115, 223] width 181 height 28
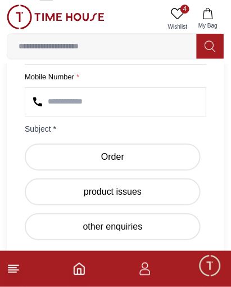
scroll to position [440, 0]
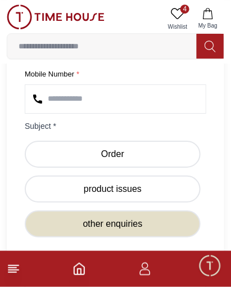
type input "**********"
click at [53, 210] on label "other enquiries" at bounding box center [113, 223] width 176 height 27
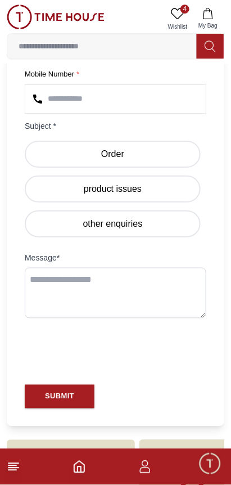
click at [44, 268] on textarea at bounding box center [116, 293] width 182 height 51
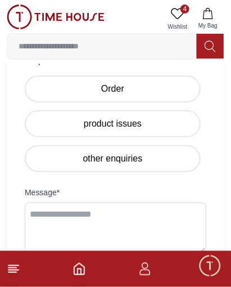
scroll to position [508, 0]
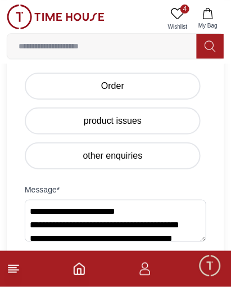
type textarea "**********"
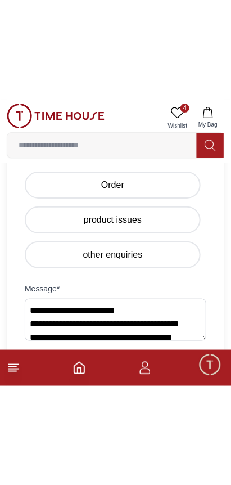
scroll to position [456, 0]
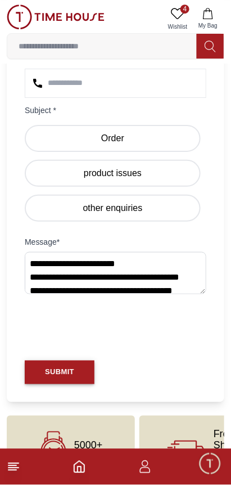
click at [72, 361] on button "SUBMIT" at bounding box center [60, 373] width 70 height 24
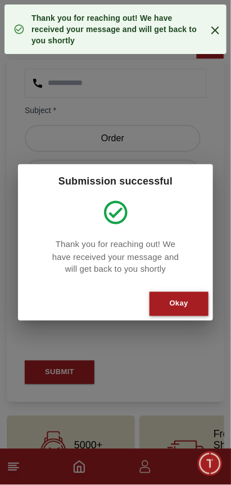
click at [191, 298] on button "Okay" at bounding box center [179, 304] width 59 height 24
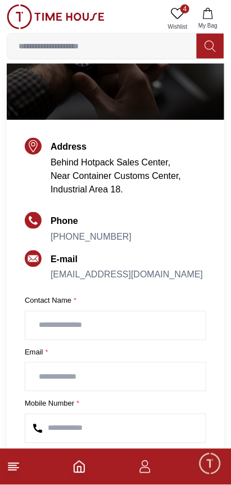
scroll to position [111, 0]
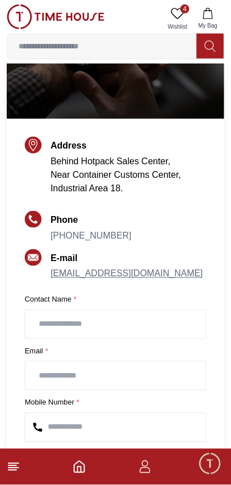
click at [89, 269] on link "[EMAIL_ADDRESS][DOMAIN_NAME]" at bounding box center [127, 274] width 152 height 10
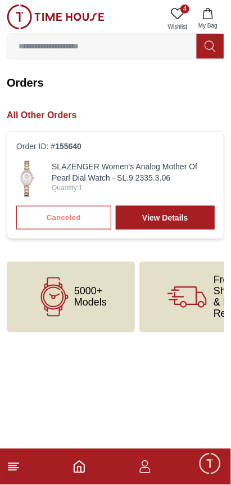
click at [45, 209] on div "Canceled View Details" at bounding box center [115, 218] width 199 height 24
click at [48, 207] on div "Canceled View Details" at bounding box center [115, 218] width 199 height 24
click at [39, 206] on div "Canceled View Details" at bounding box center [115, 218] width 199 height 24
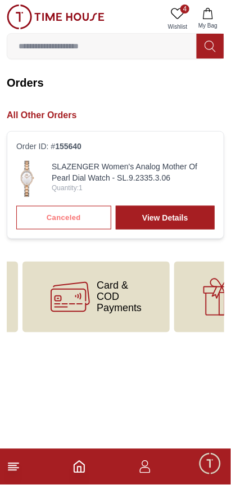
scroll to position [0, 327]
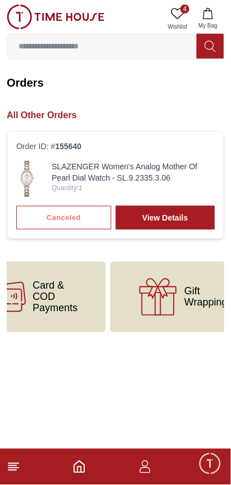
click at [14, 470] on line at bounding box center [12, 470] width 8 height 0
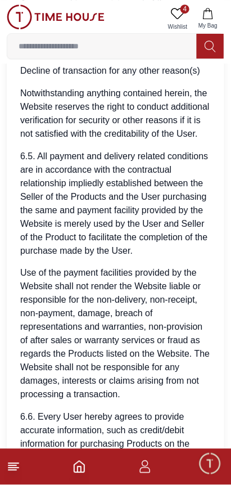
scroll to position [5319, 0]
